Goal: Task Accomplishment & Management: Complete application form

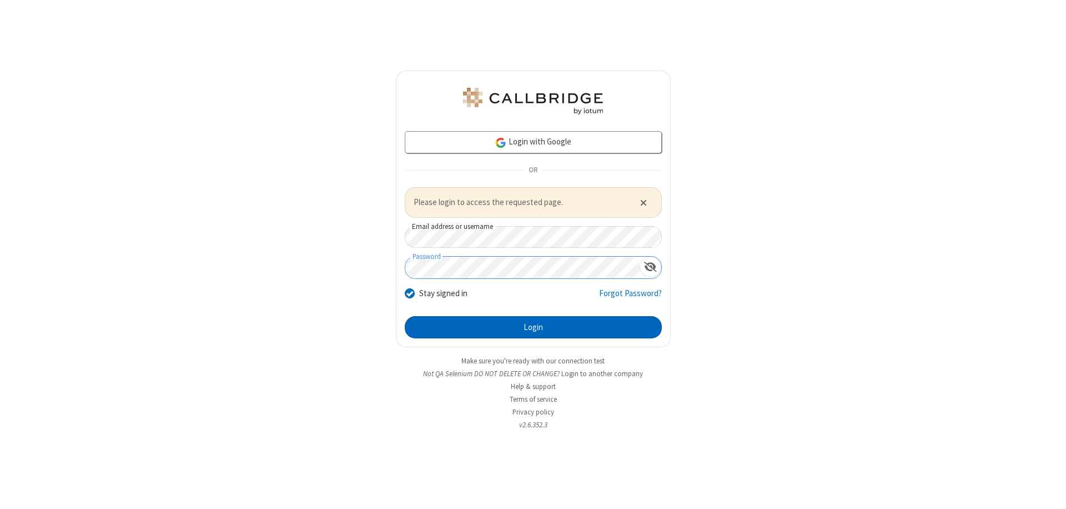
click at [533, 327] on button "Login" at bounding box center [533, 327] width 257 height 22
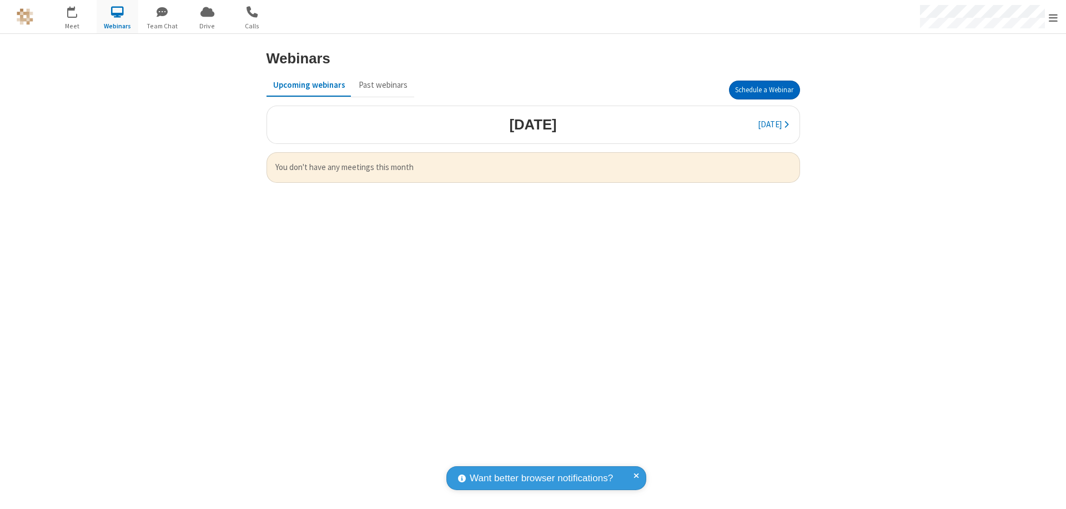
click at [764, 90] on button "Schedule a Webinar" at bounding box center [764, 90] width 71 height 19
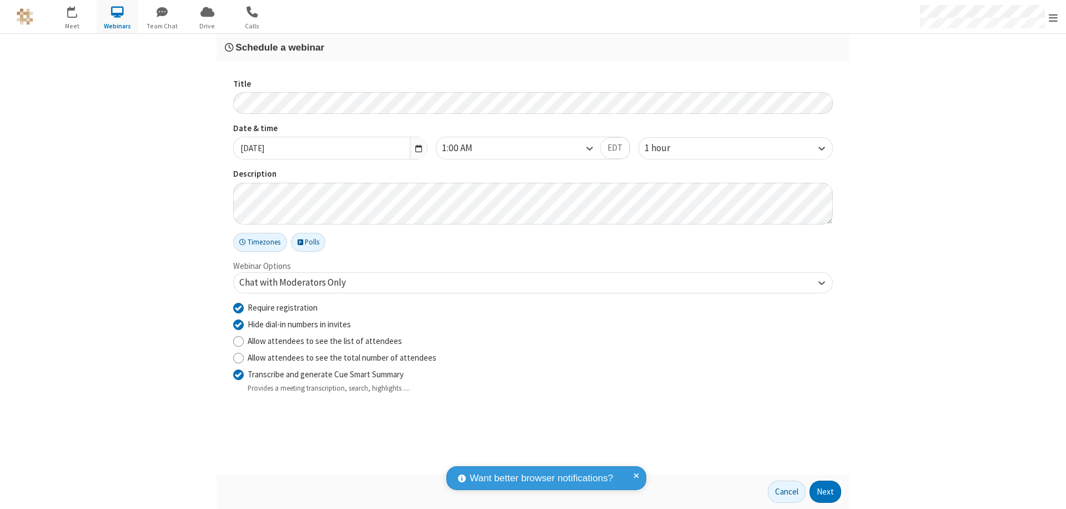
click at [238, 307] on input "Require registration" at bounding box center [238, 308] width 11 height 12
checkbox input "false"
click at [826, 491] on button "Next" at bounding box center [826, 491] width 32 height 22
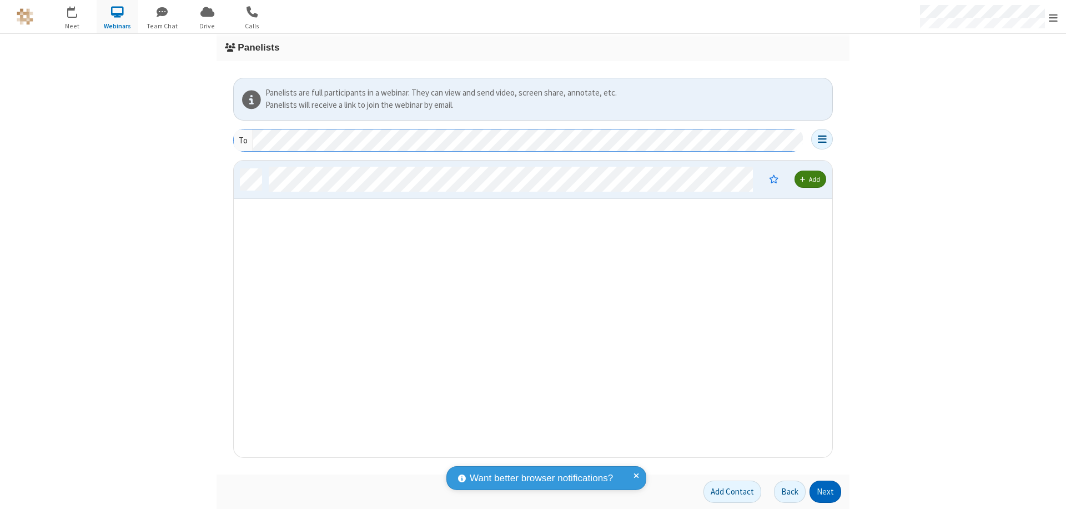
click at [826, 491] on button "Next" at bounding box center [826, 491] width 32 height 22
